Goal: Book appointment/travel/reservation

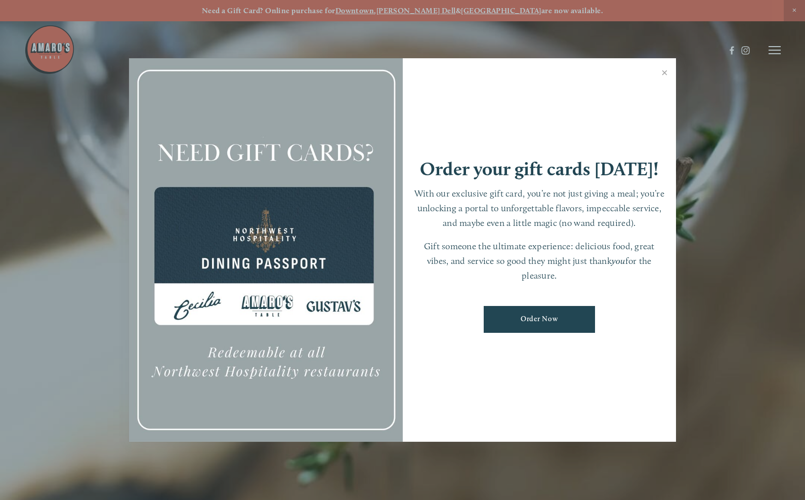
click at [666, 73] on link "Close" at bounding box center [665, 74] width 20 height 28
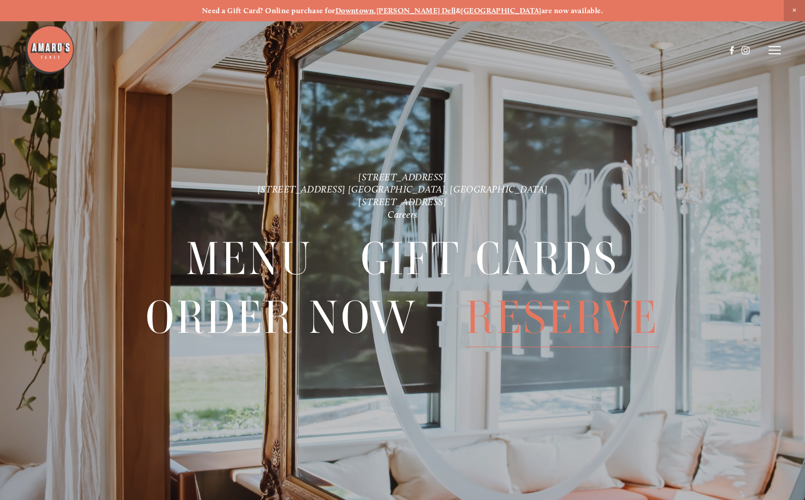
click at [501, 319] on span "Reserve" at bounding box center [562, 317] width 193 height 59
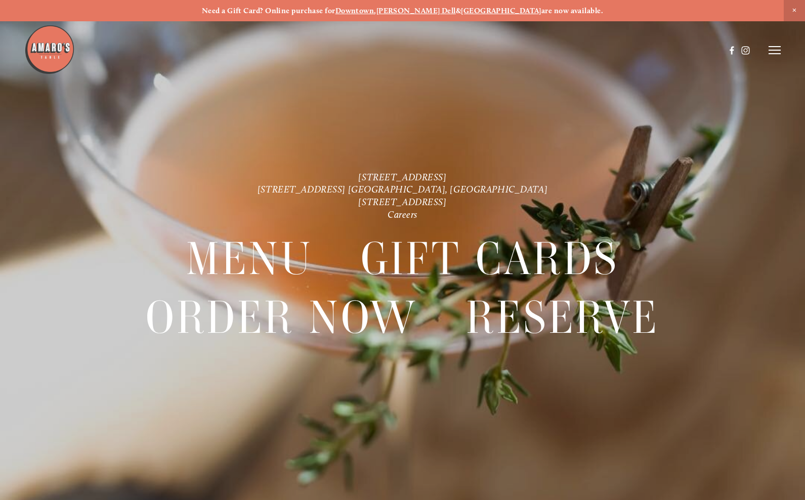
click at [772, 56] on header "Menu Order Now Visit Gallery 0" at bounding box center [402, 50] width 757 height 100
click at [775, 50] on line at bounding box center [775, 50] width 12 height 0
click at [659, 51] on span "Visit" at bounding box center [656, 50] width 15 height 9
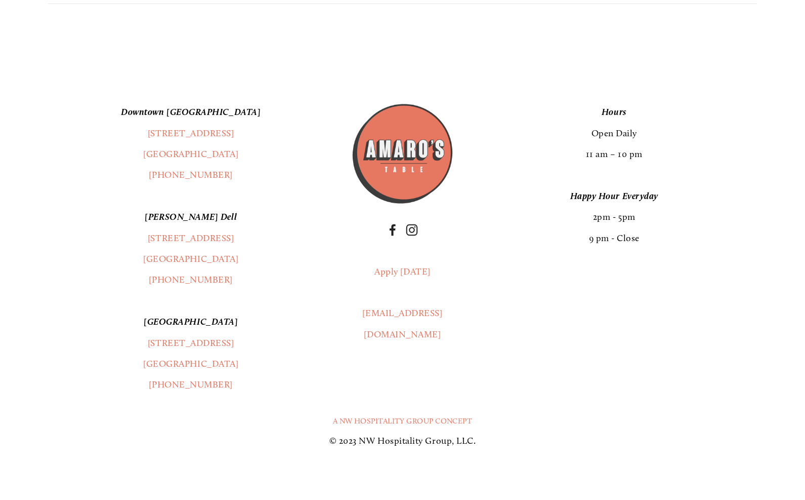
scroll to position [2491, 0]
